Goal: Navigation & Orientation: Find specific page/section

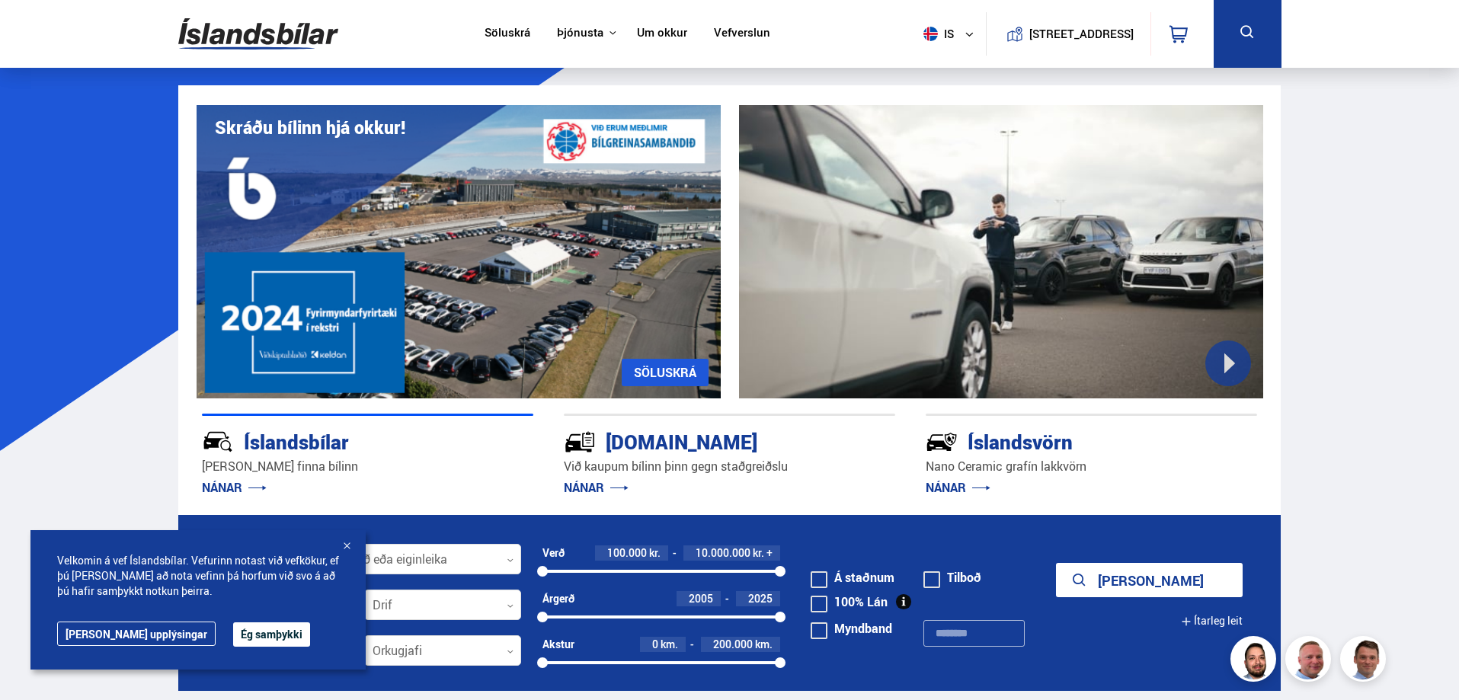
click at [233, 629] on button "Ég samþykki" at bounding box center [271, 634] width 77 height 24
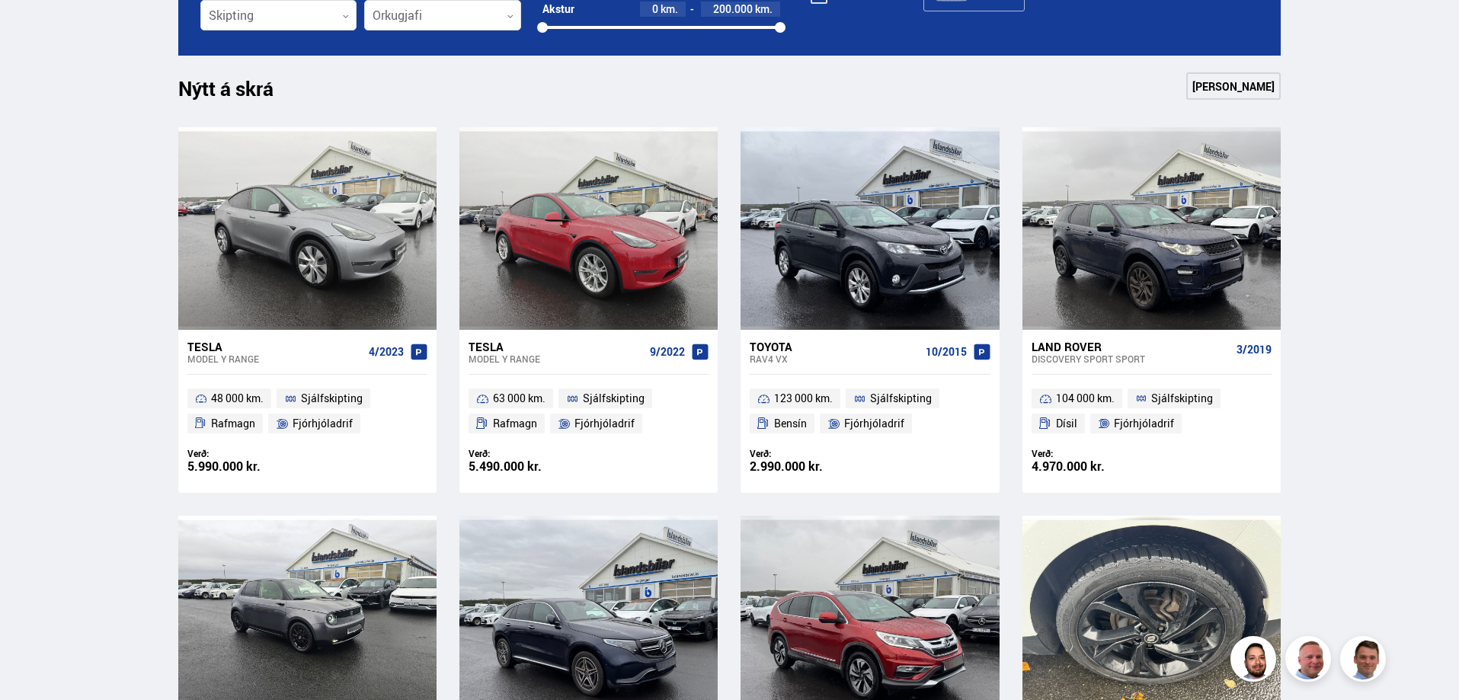
scroll to position [686, 0]
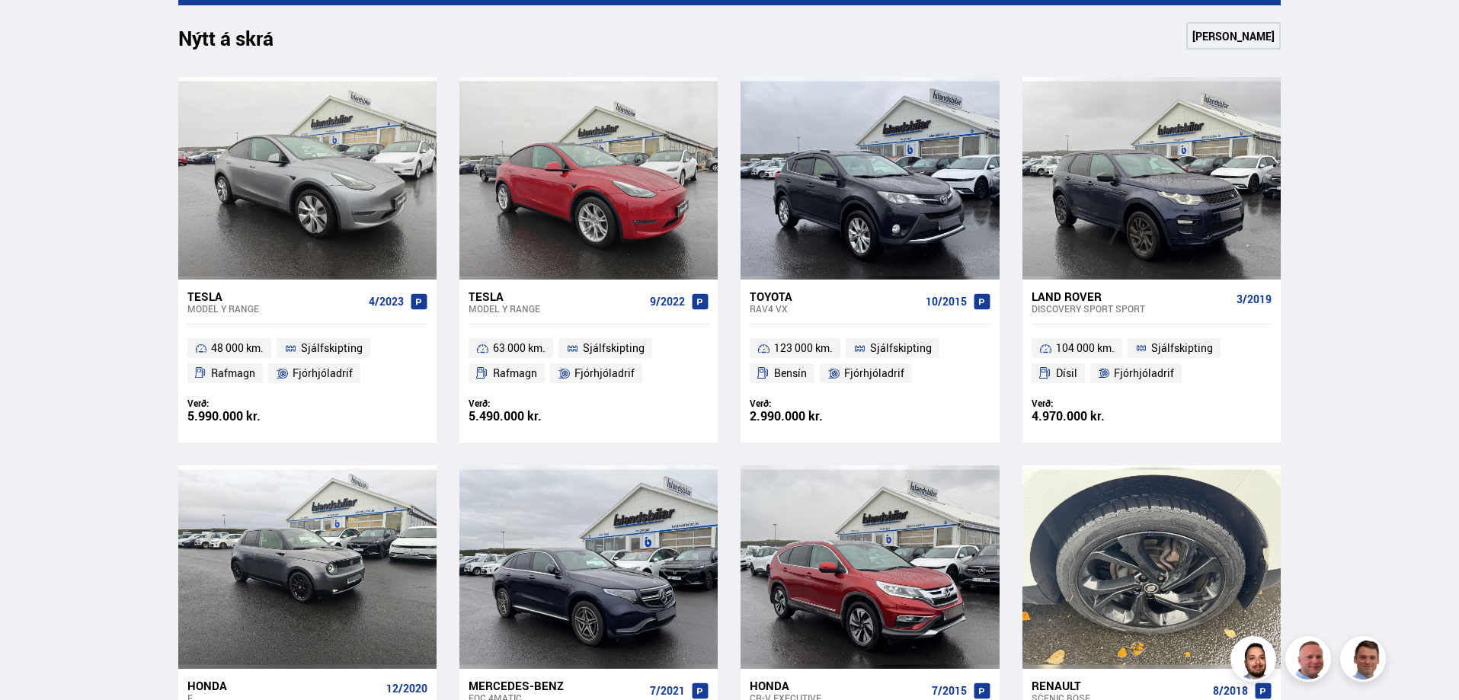
click at [216, 299] on div "Tesla" at bounding box center [274, 297] width 175 height 14
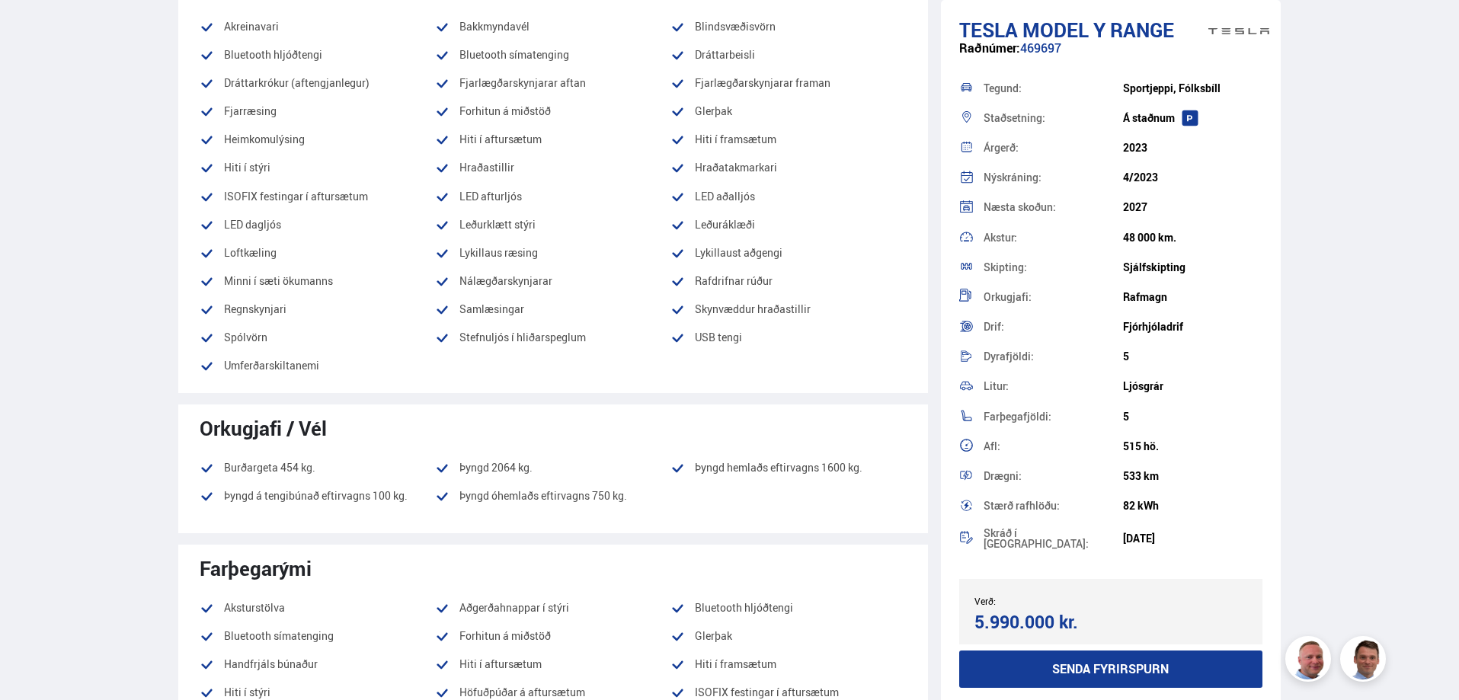
scroll to position [457, 0]
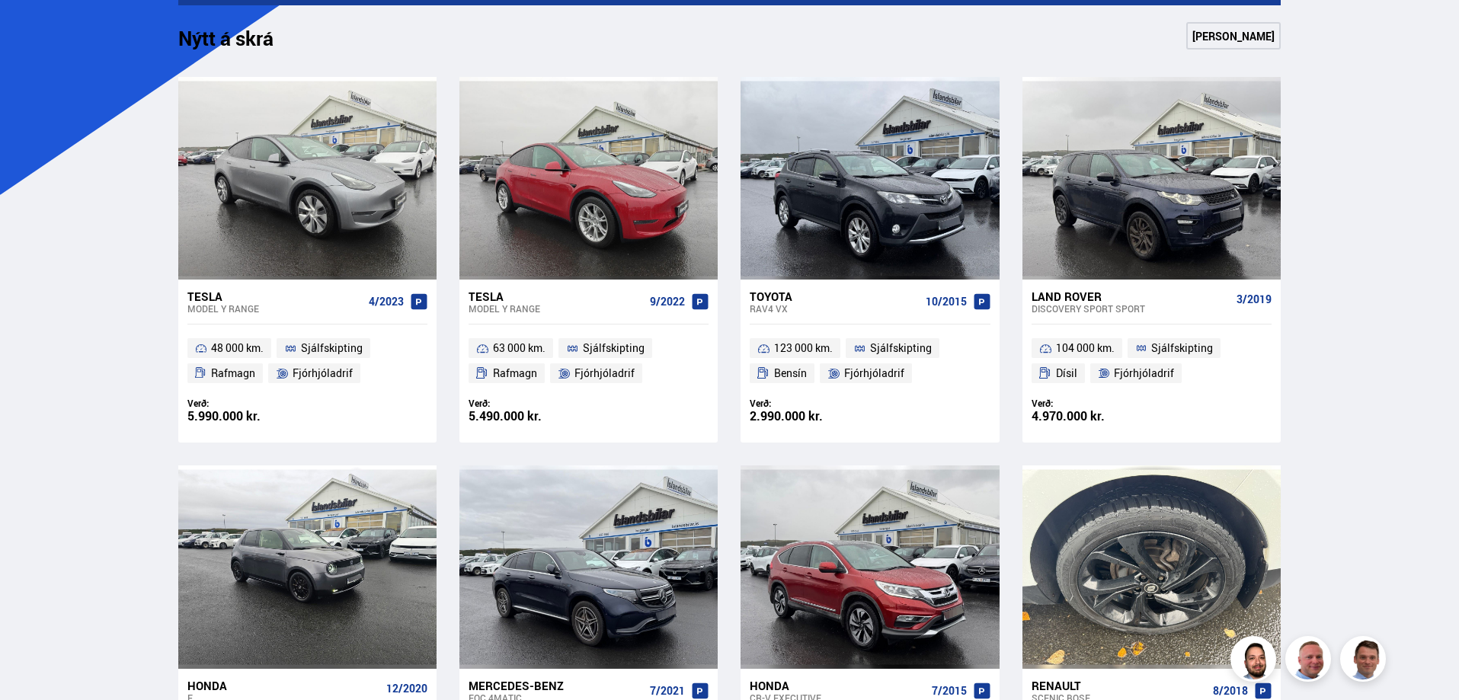
scroll to position [686, 0]
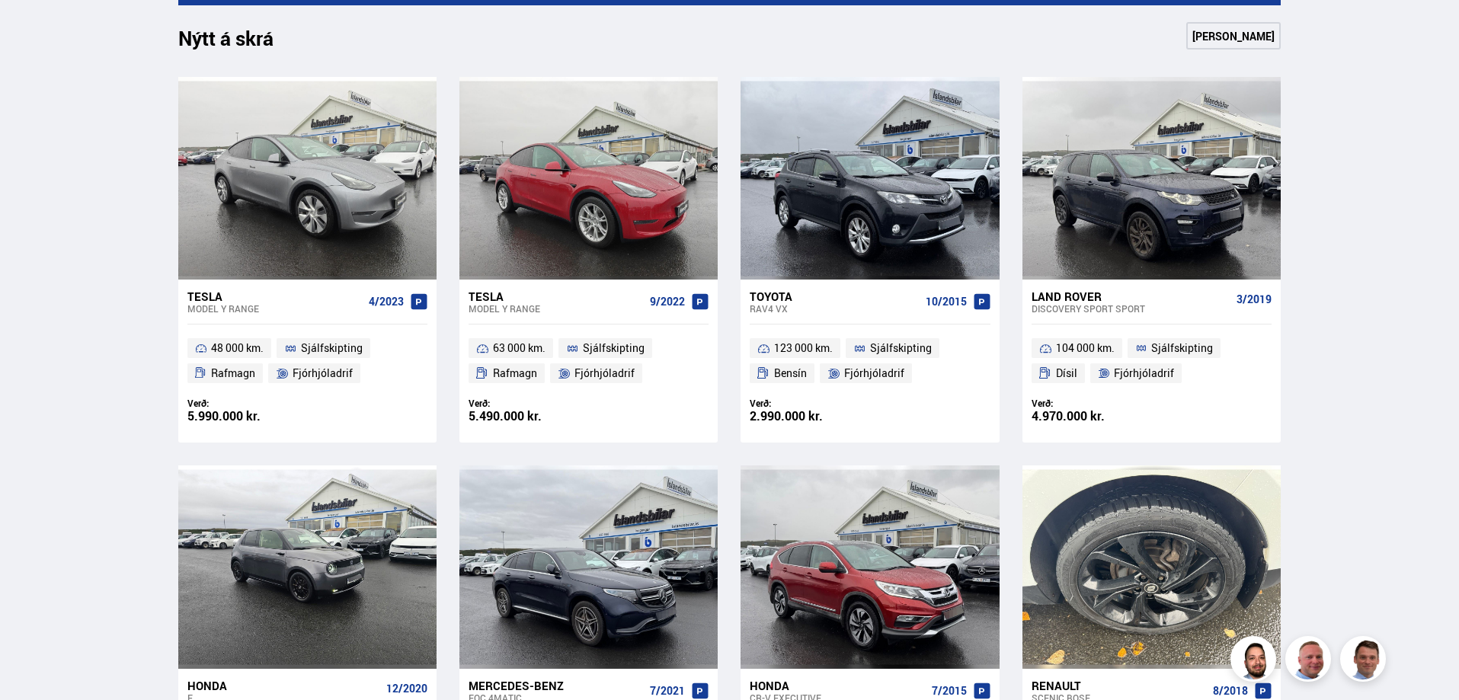
click at [232, 293] on div "Tesla" at bounding box center [274, 297] width 175 height 14
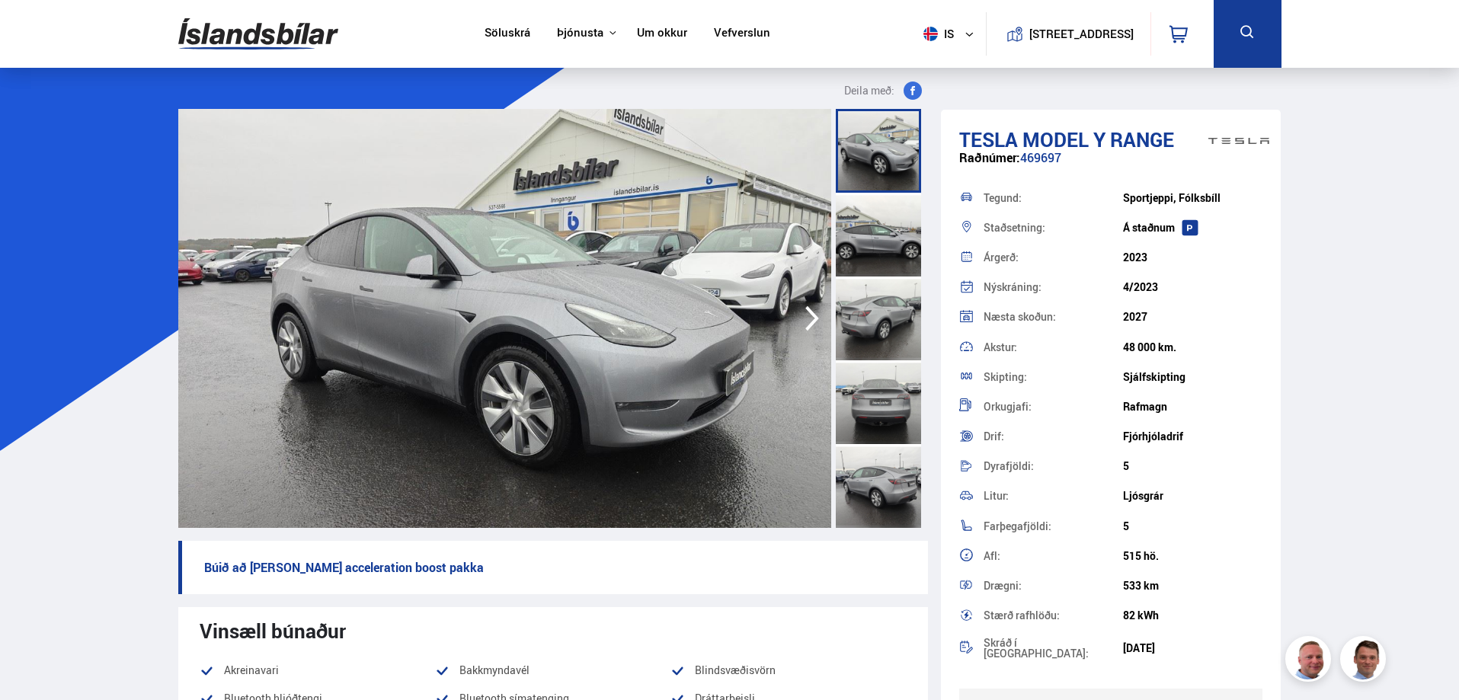
click at [653, 35] on link "Um okkur" at bounding box center [662, 34] width 50 height 16
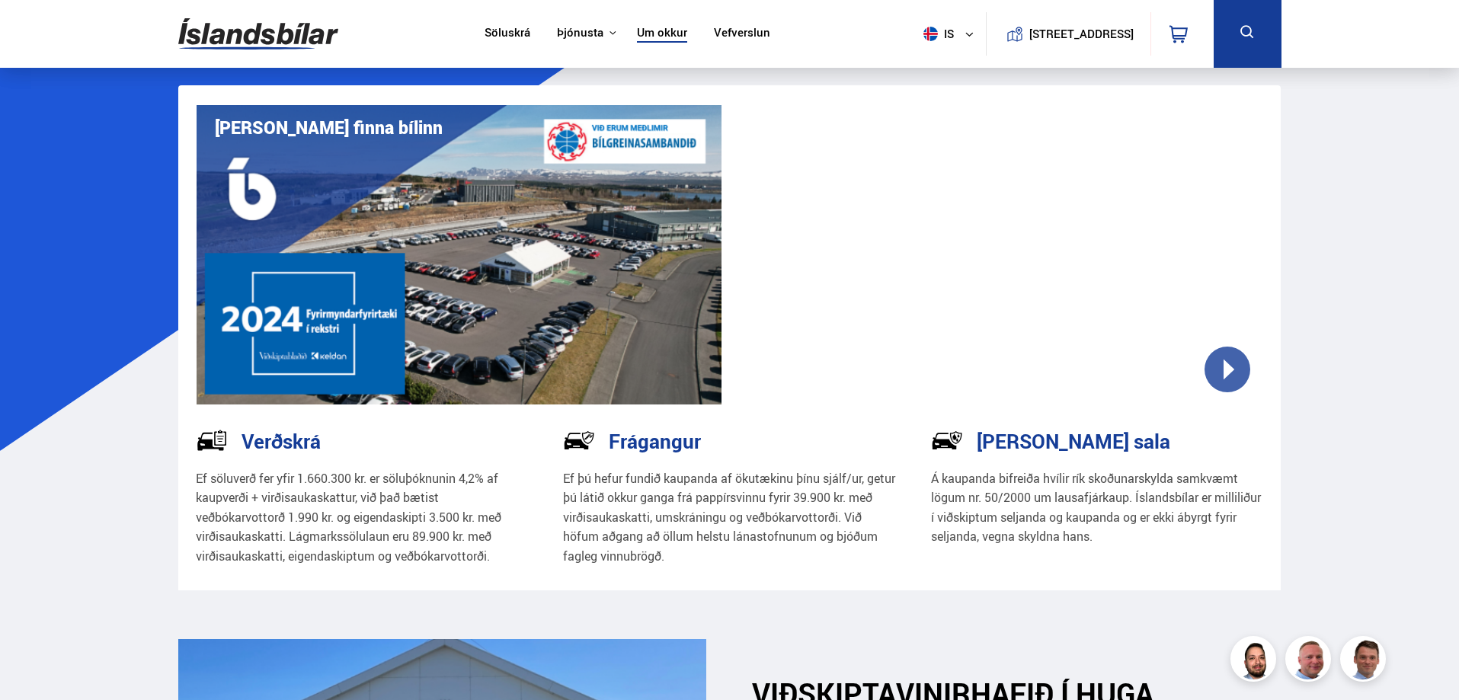
click at [497, 36] on link "Söluskrá" at bounding box center [508, 34] width 46 height 16
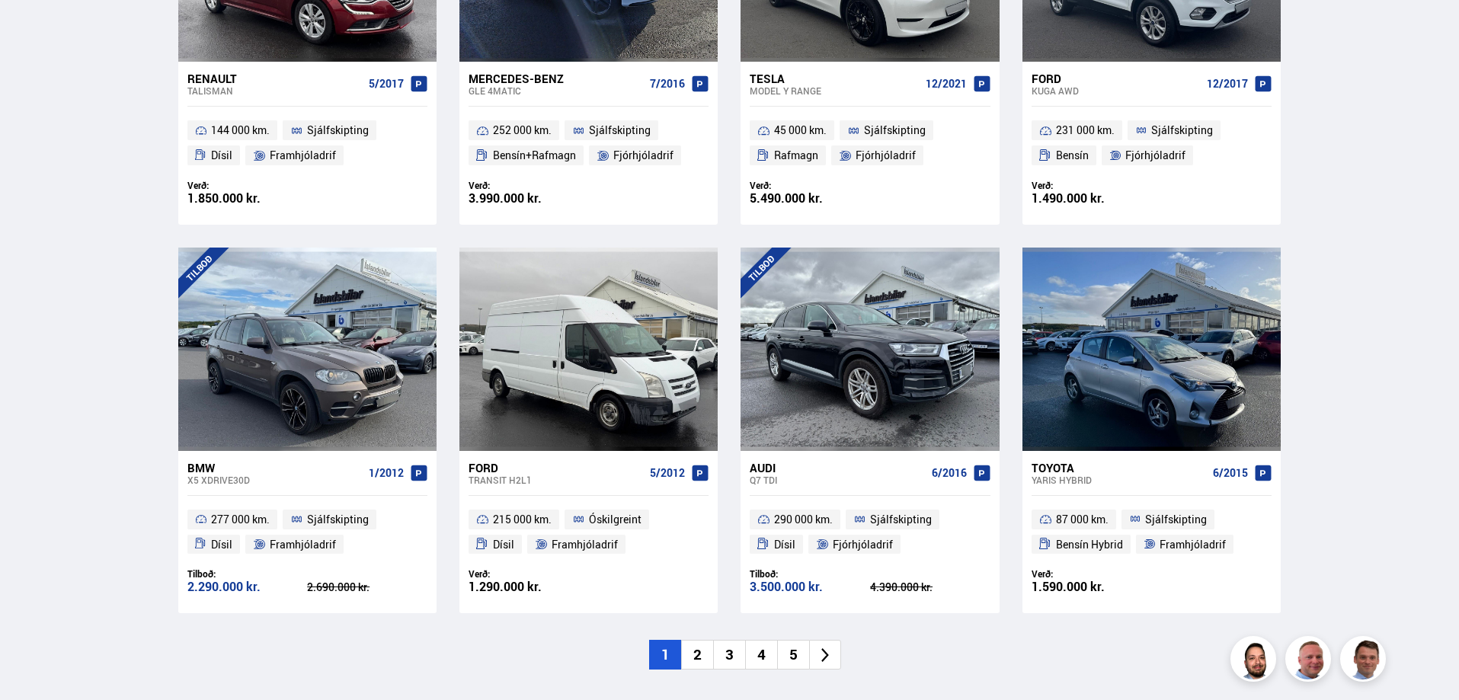
scroll to position [2286, 0]
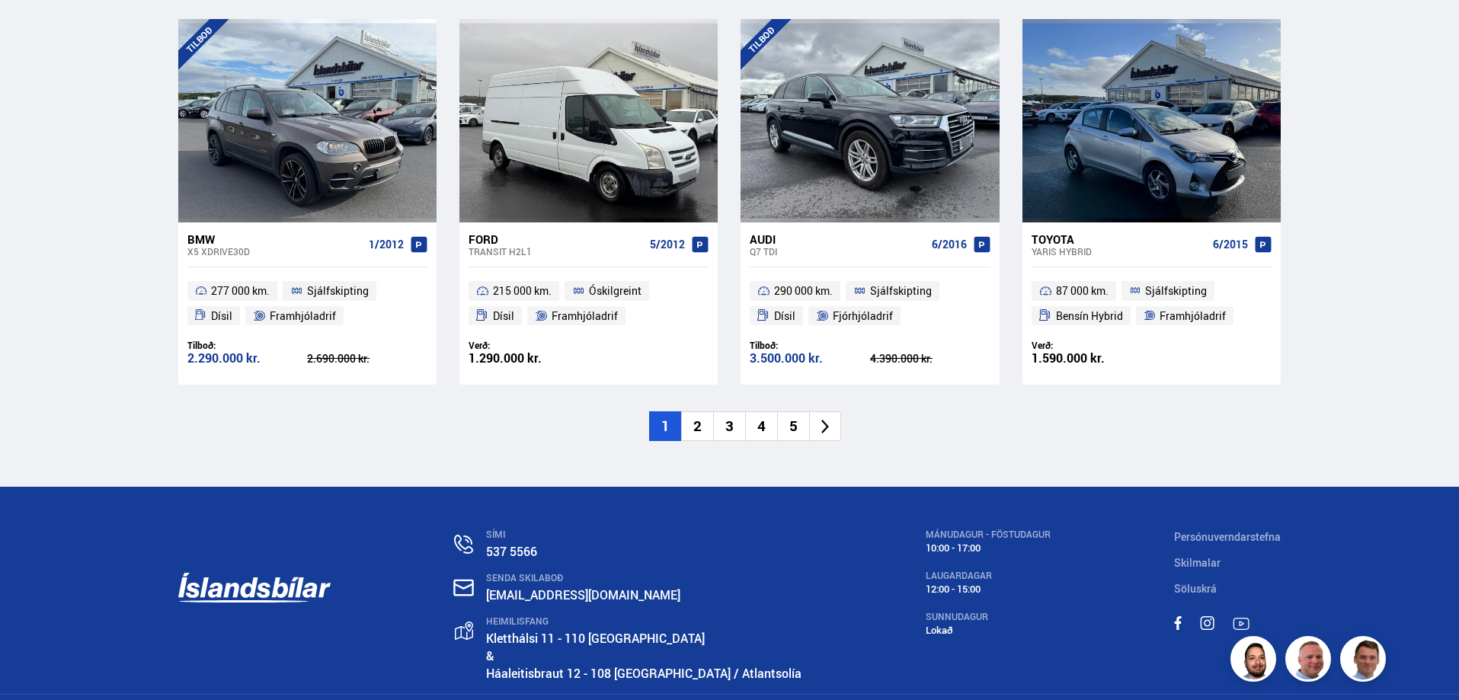
click at [696, 426] on li "2" at bounding box center [697, 426] width 32 height 30
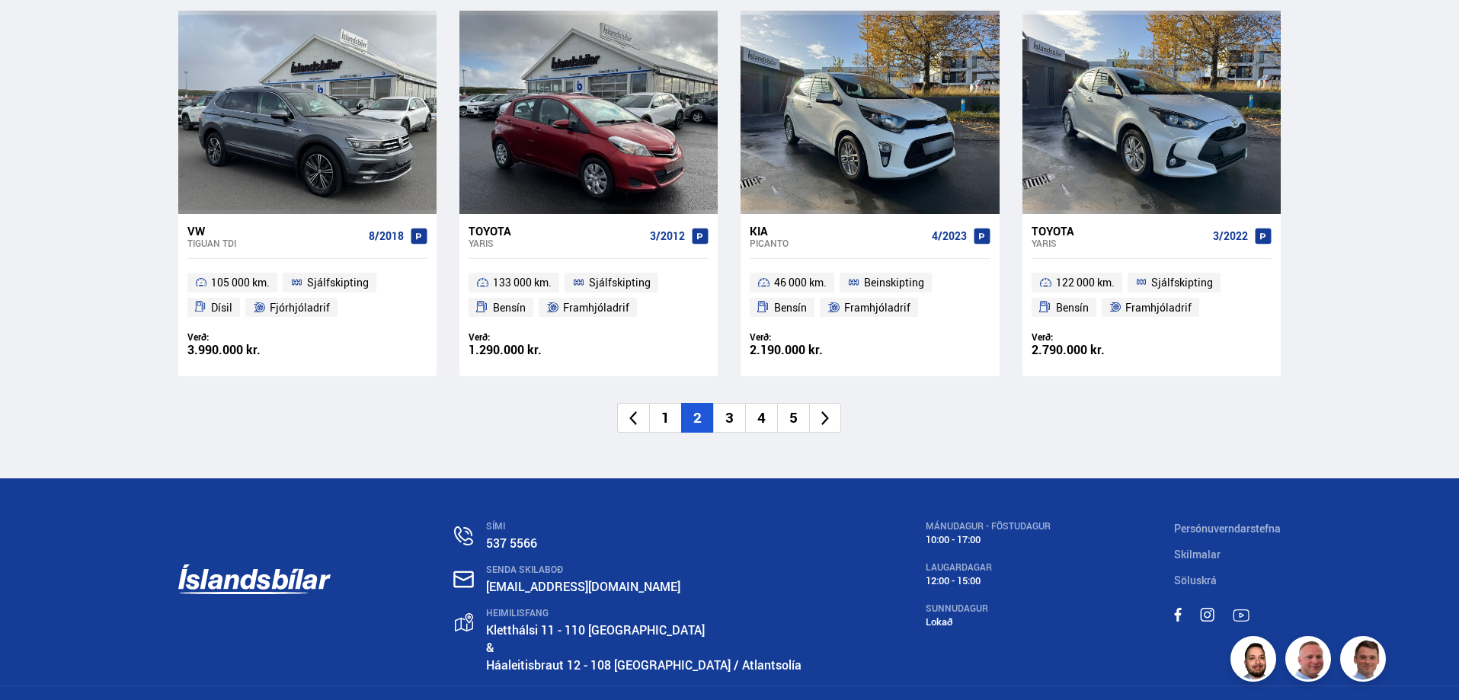
scroll to position [2334, 0]
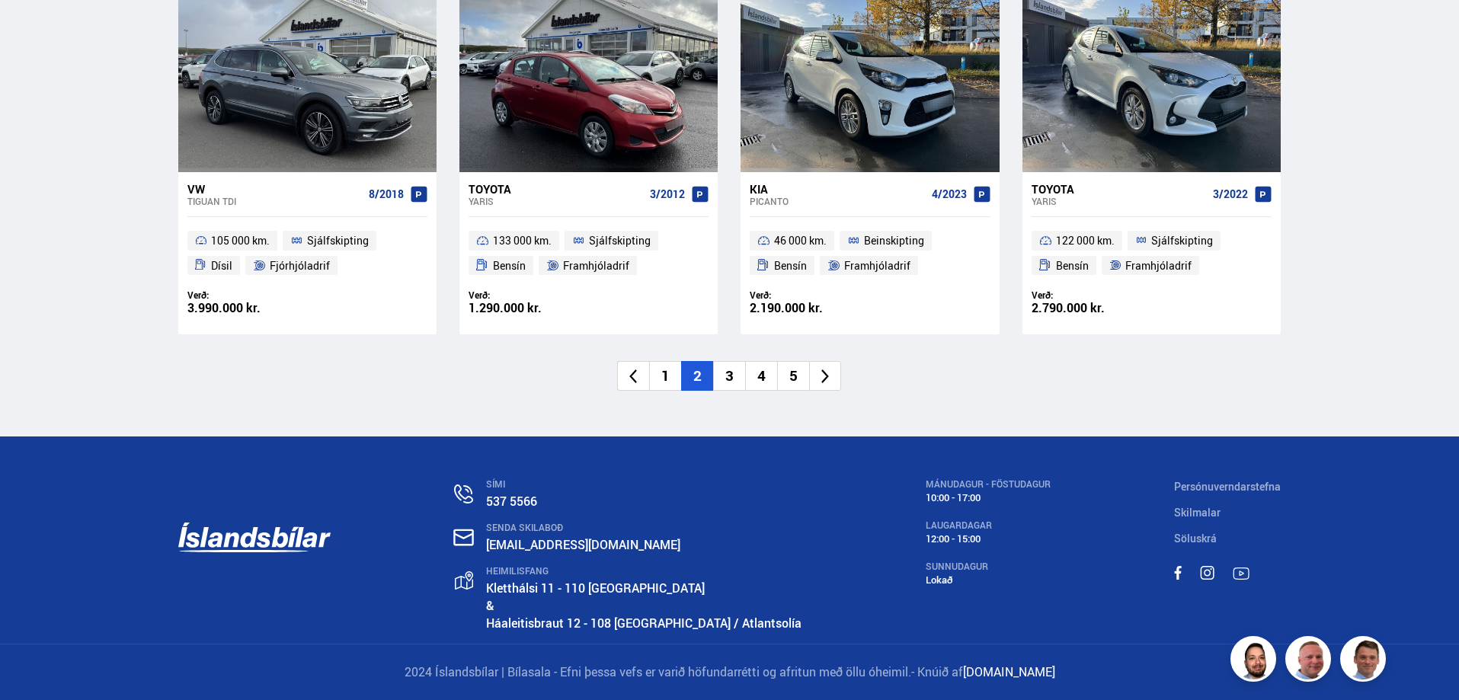
click at [727, 374] on li "3" at bounding box center [729, 376] width 32 height 30
